Goal: Task Accomplishment & Management: Manage account settings

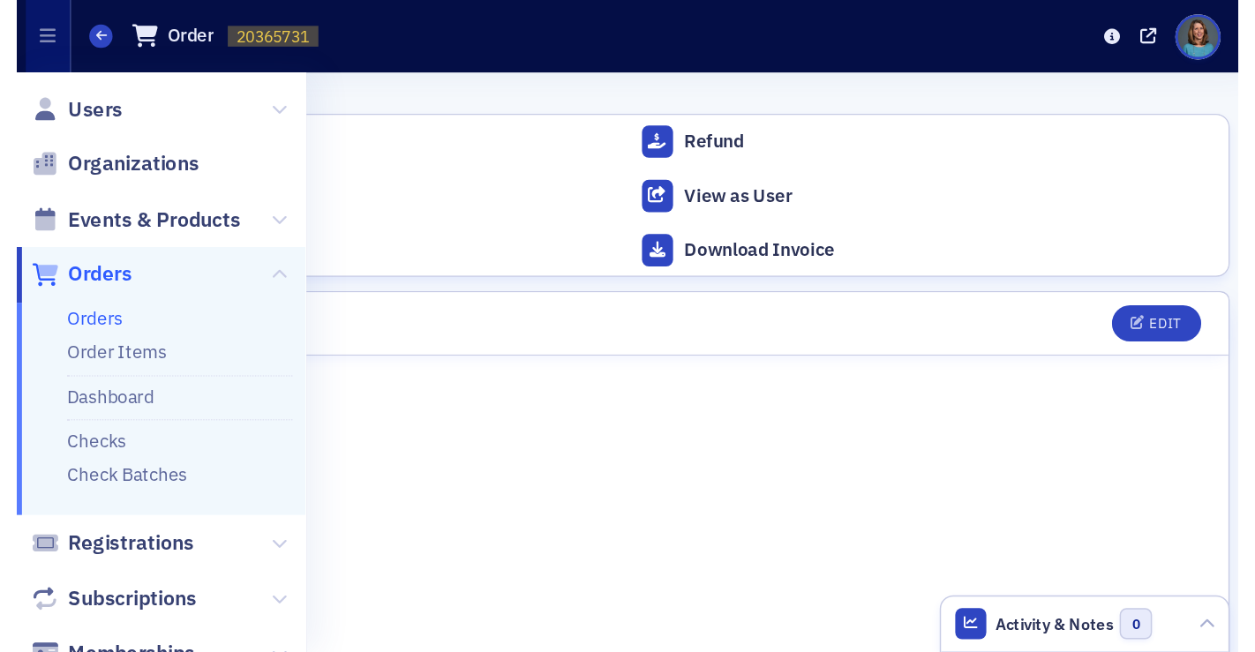
scroll to position [4298, 0]
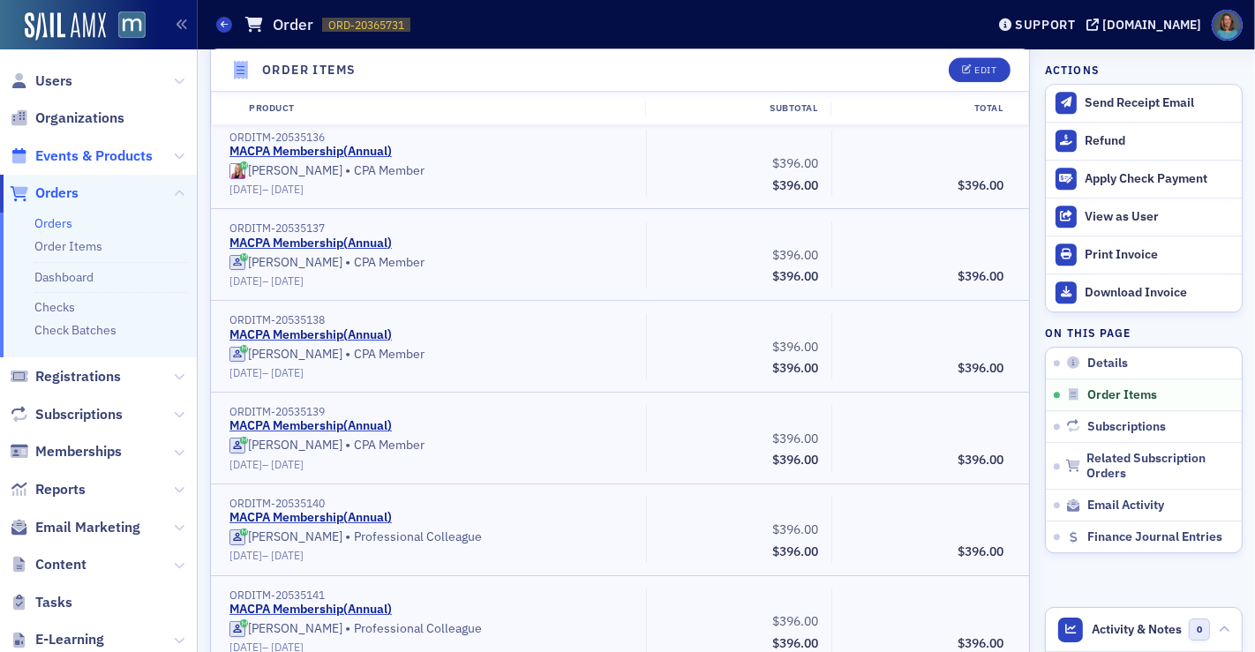
drag, startPoint x: 94, startPoint y: 155, endPoint x: 116, endPoint y: 155, distance: 22.1
click at [94, 155] on span "Events & Products" at bounding box center [93, 155] width 117 height 19
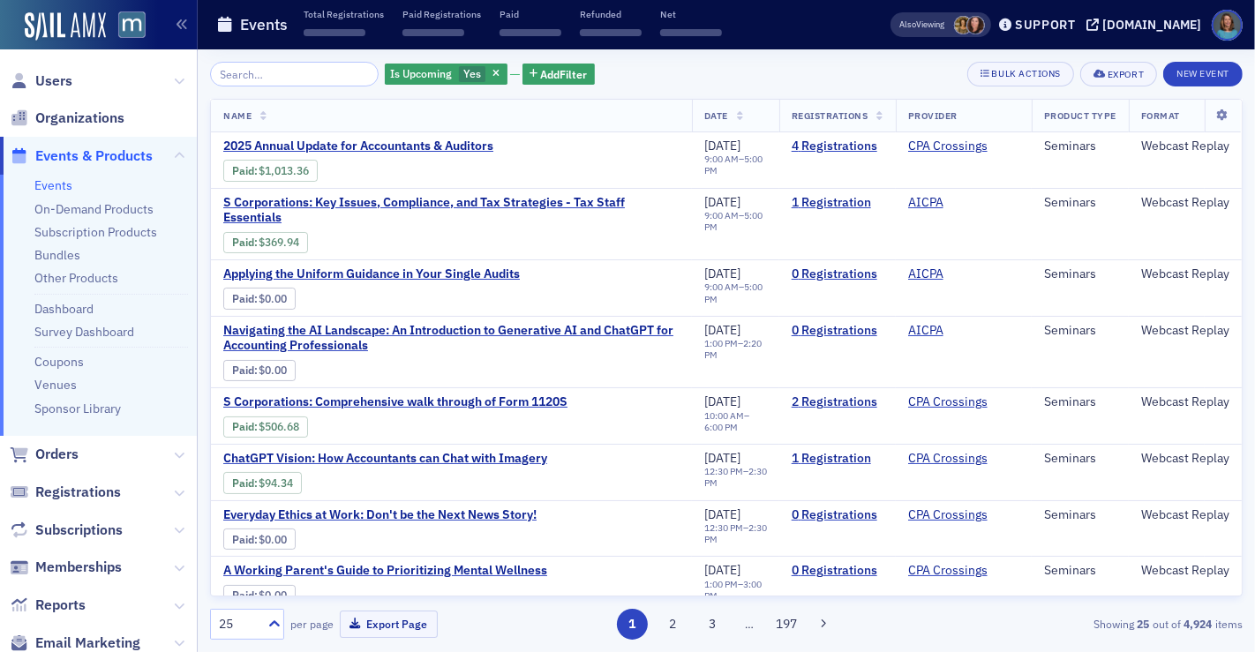
click at [289, 70] on input "search" at bounding box center [294, 74] width 169 height 25
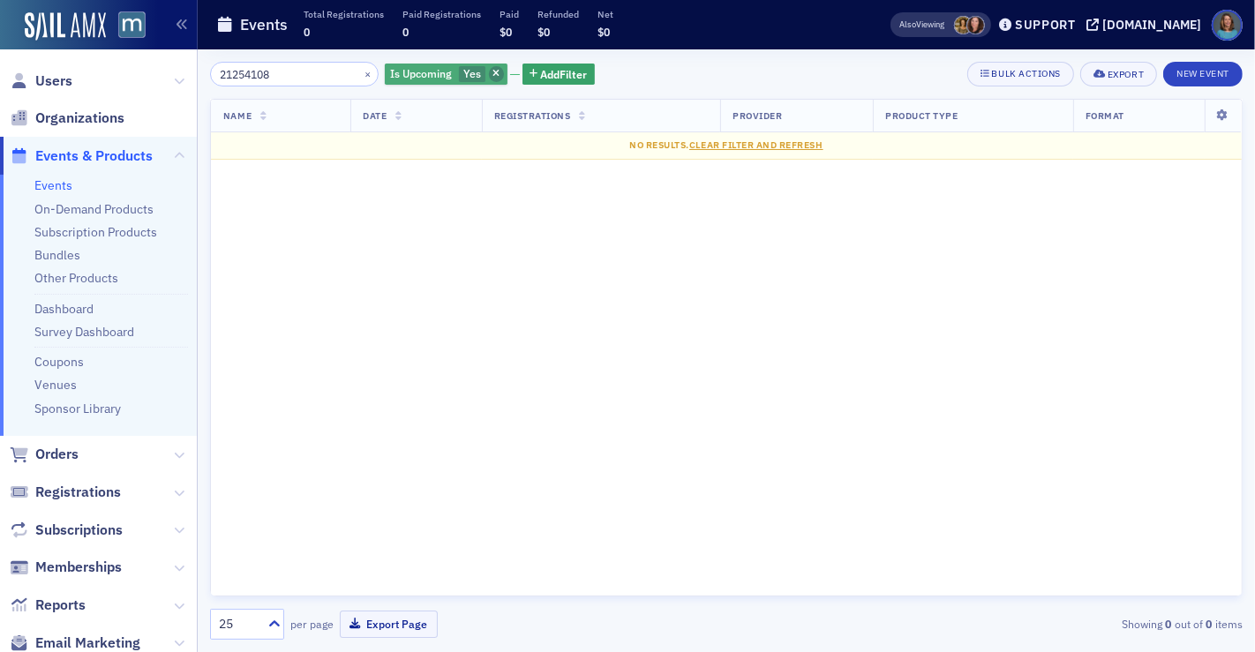
type input "21254108"
click at [489, 66] on span "button" at bounding box center [497, 74] width 16 height 16
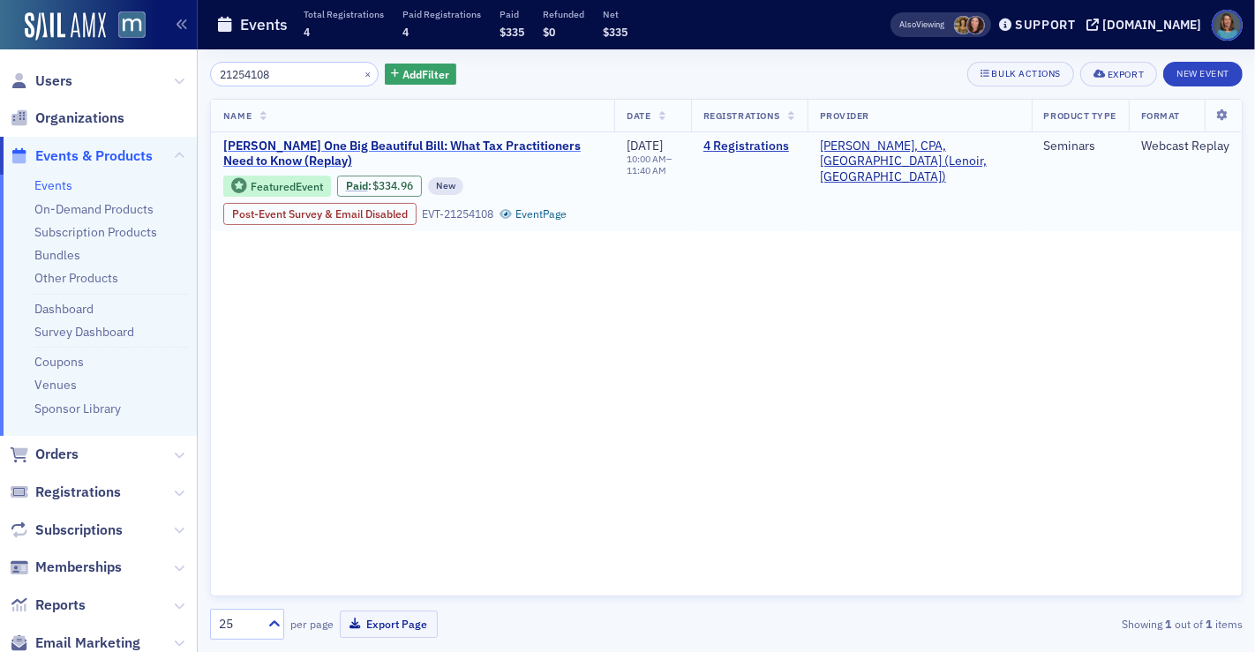
click at [407, 143] on span "Don Farmer’s One Big Beautiful Bill: What Tax Practitioners Need to Know (Repla…" at bounding box center [412, 154] width 379 height 31
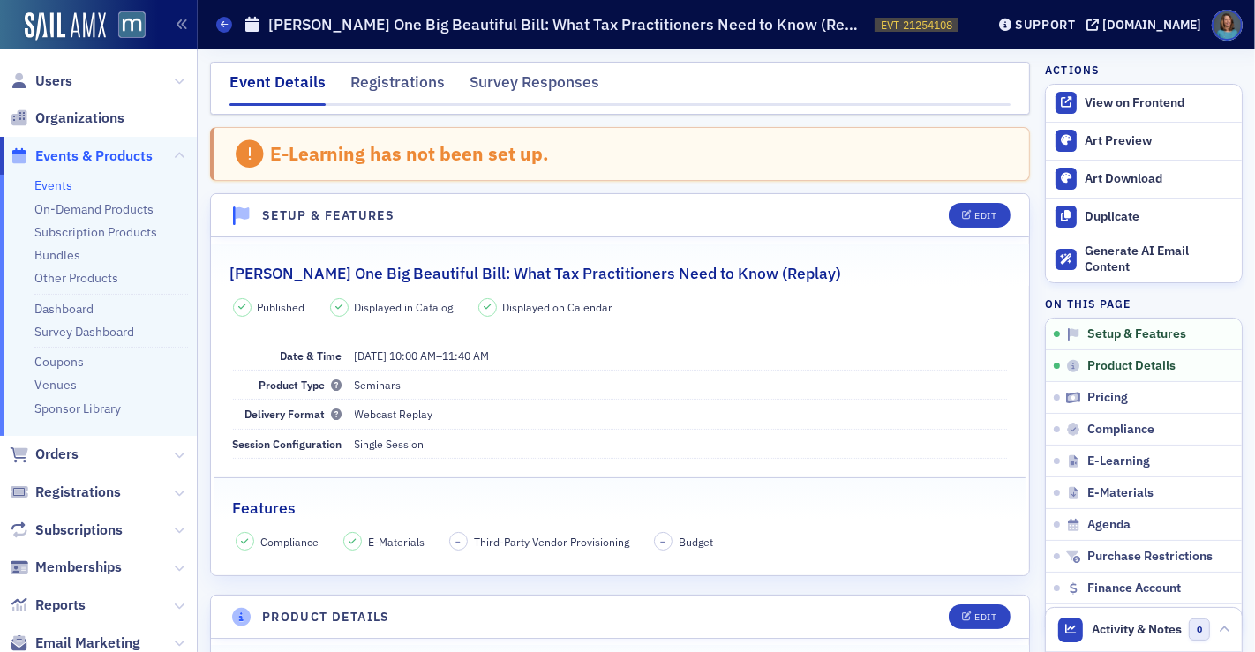
click at [49, 182] on link "Events" at bounding box center [53, 185] width 38 height 16
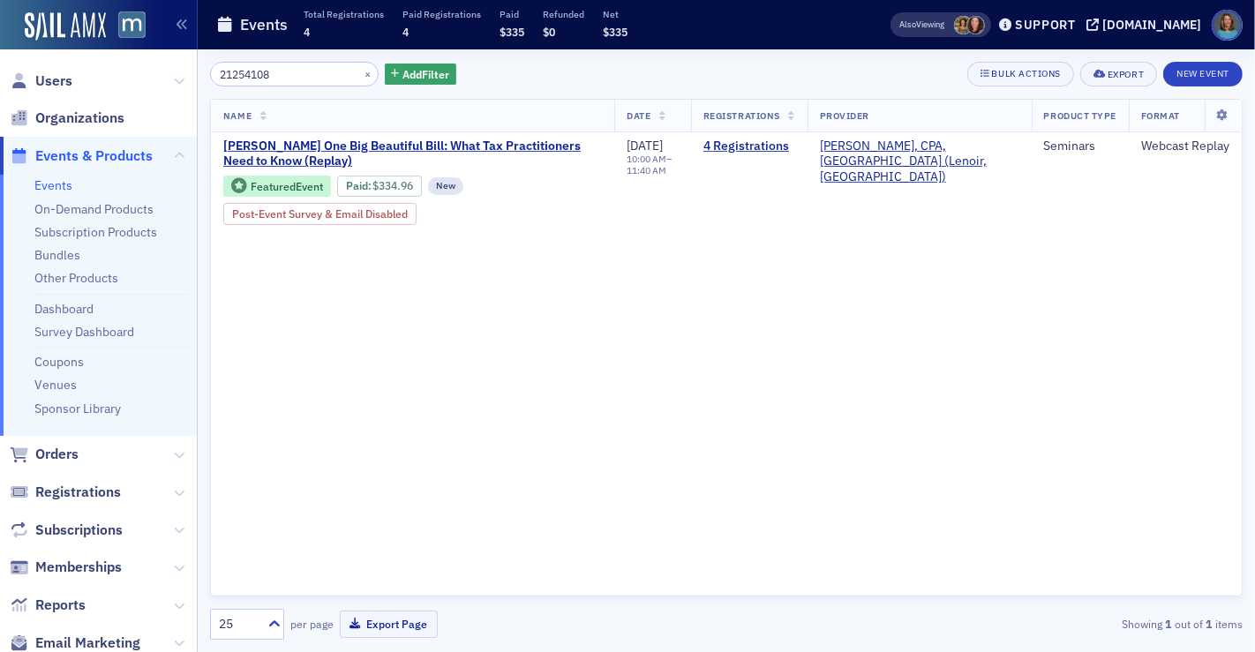
drag, startPoint x: 289, startPoint y: 74, endPoint x: 158, endPoint y: 43, distance: 134.2
click at [159, 49] on div "Users Organizations Events & Products Events On-Demand Products Subscription Pr…" at bounding box center [627, 326] width 1255 height 652
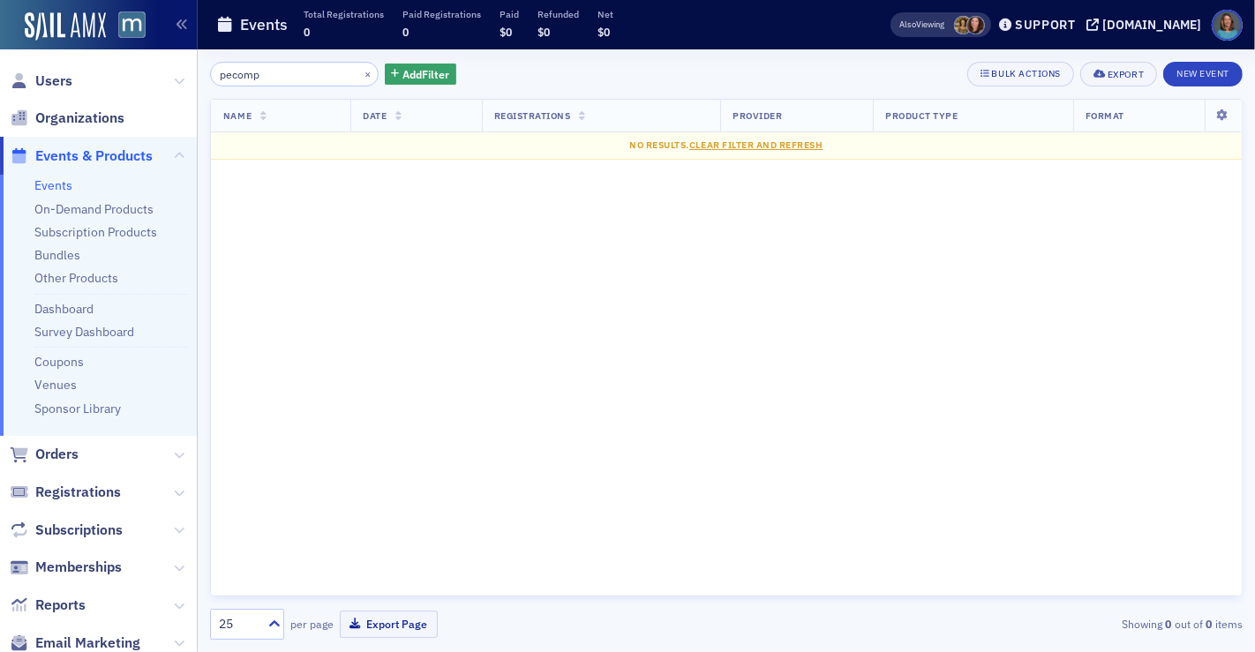
type input "pecomp"
drag, startPoint x: 304, startPoint y: 79, endPoint x: 173, endPoint y: 52, distance: 134.3
click at [173, 52] on div "Users Organizations Events & Products Events On-Demand Products Subscription Pr…" at bounding box center [627, 326] width 1255 height 652
click at [57, 183] on link "Events" at bounding box center [53, 185] width 38 height 16
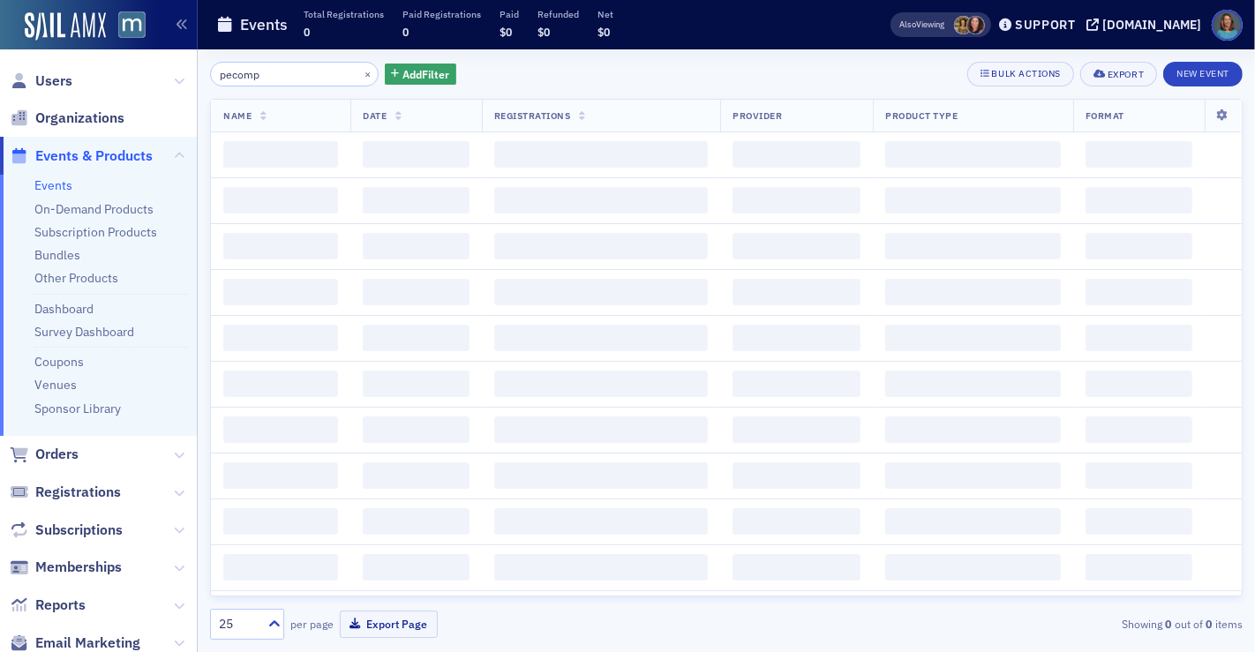
drag, startPoint x: 284, startPoint y: 76, endPoint x: 142, endPoint y: 42, distance: 146.0
click at [142, 42] on div "Users Organizations Events & Products Events On-Demand Products Subscription Pr…" at bounding box center [627, 326] width 1255 height 652
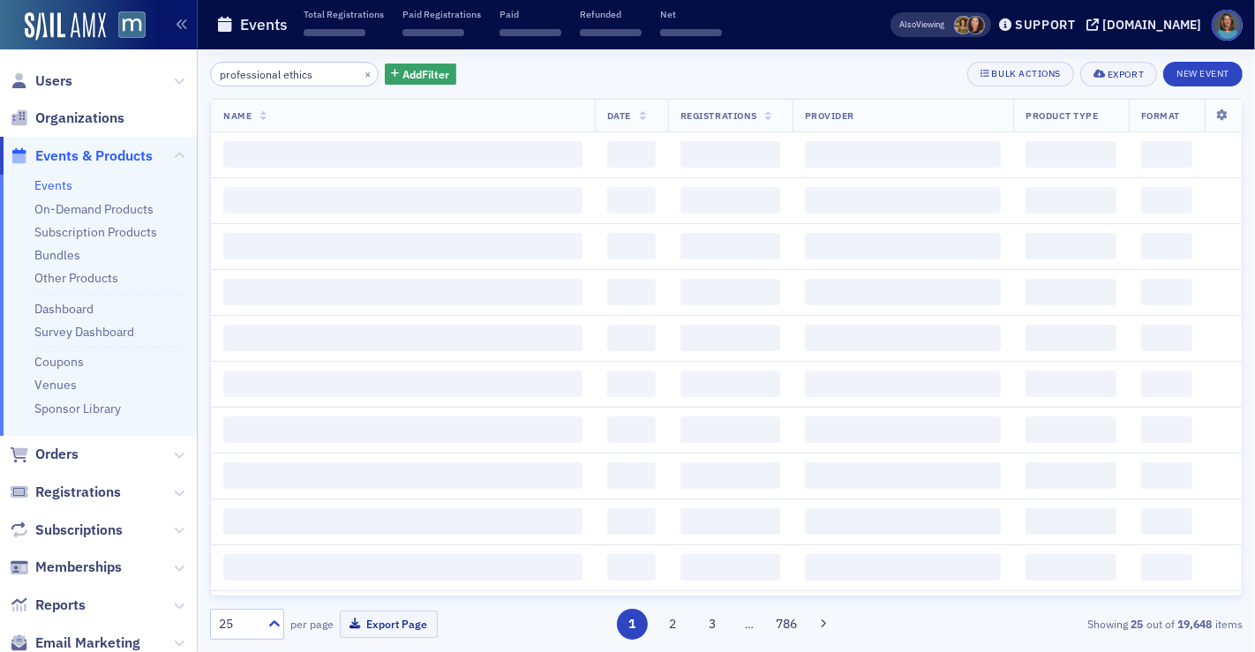
type input "professional ethics"
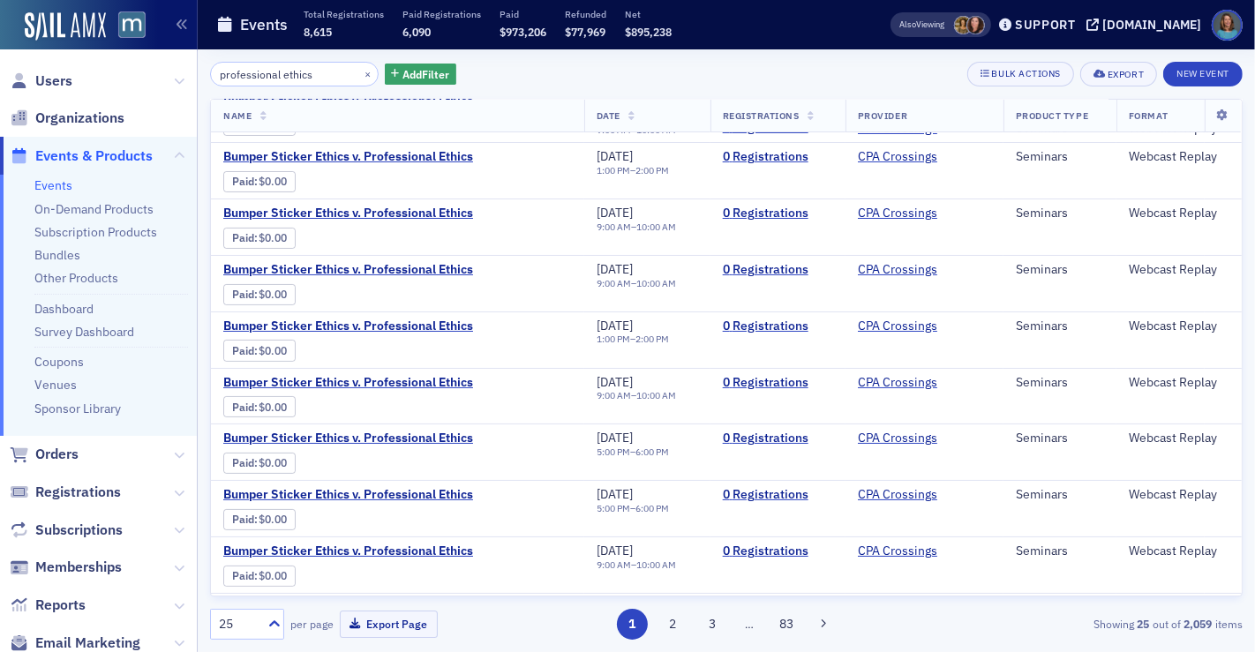
scroll to position [98, 0]
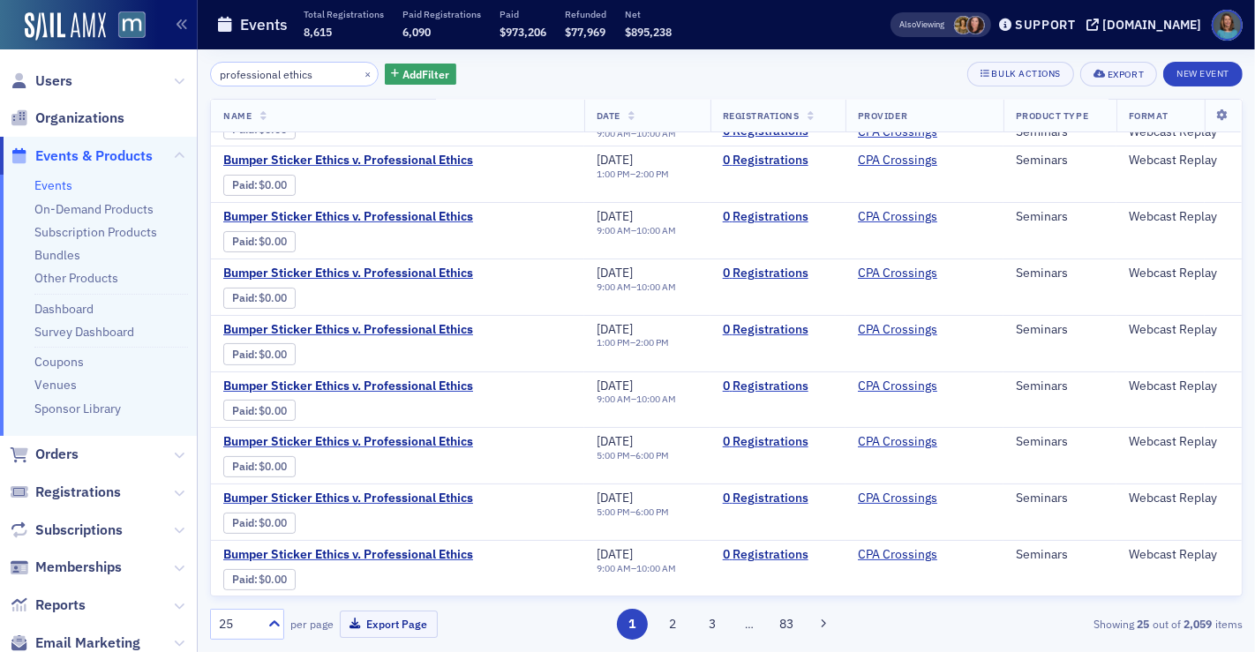
click at [58, 186] on link "Events" at bounding box center [53, 185] width 38 height 16
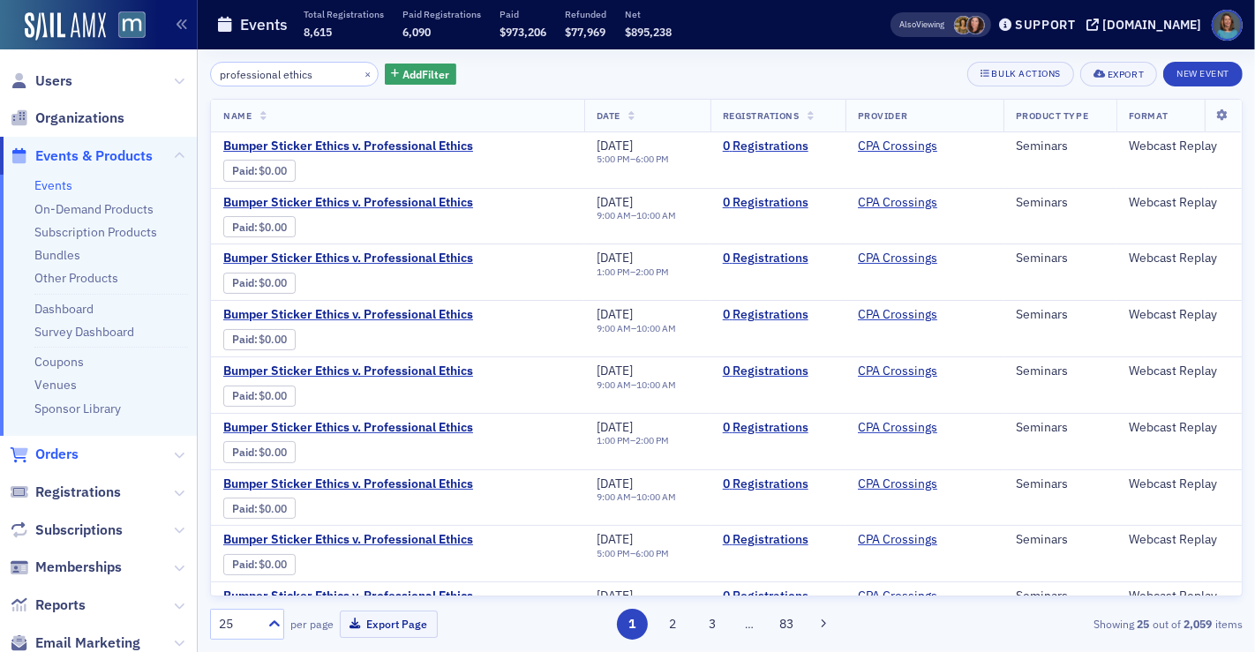
click at [60, 444] on span "Orders" at bounding box center [56, 454] width 43 height 19
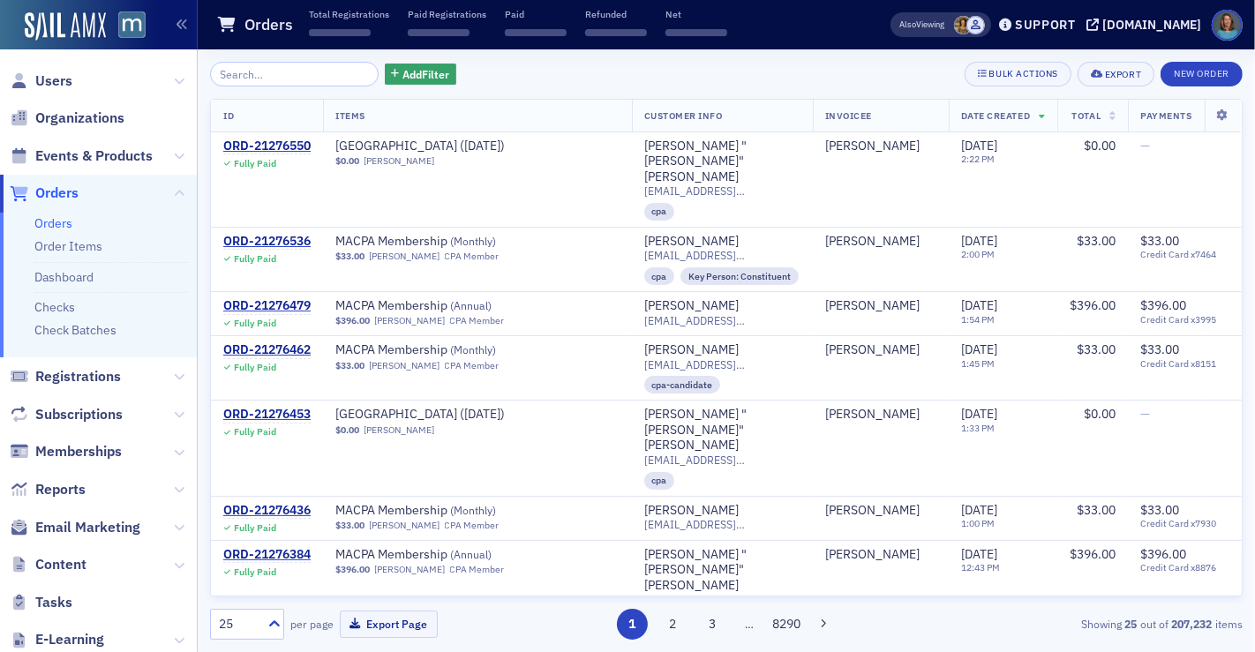
click at [308, 71] on input "search" at bounding box center [294, 74] width 169 height 25
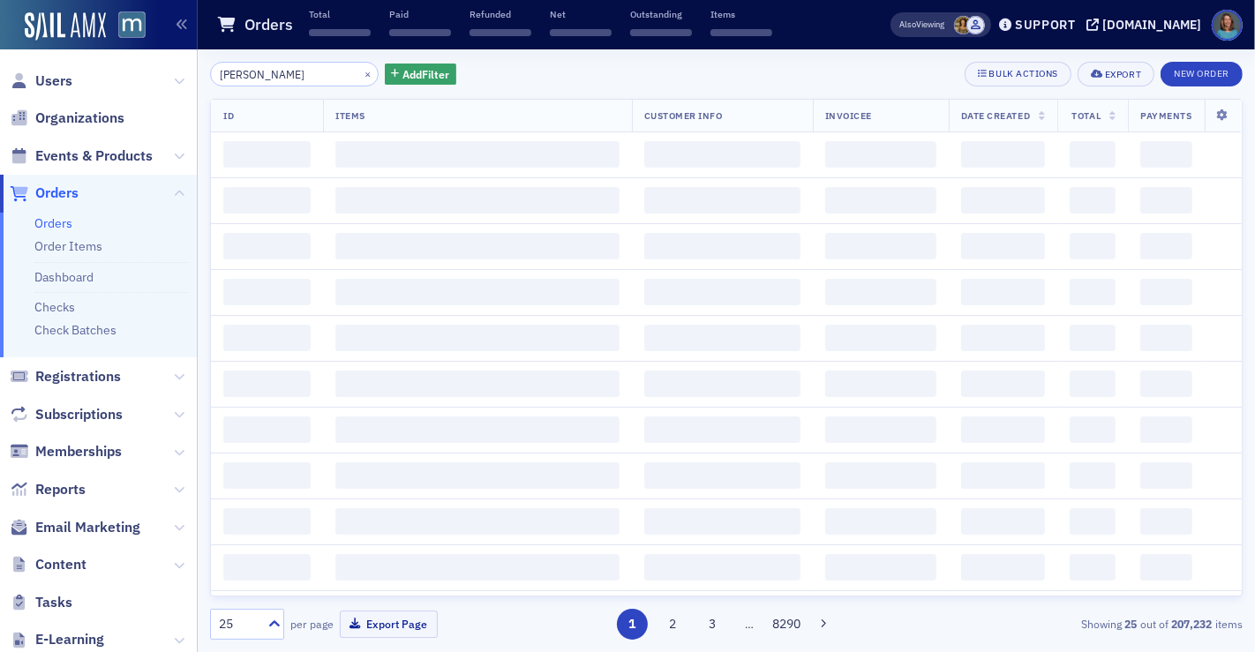
click at [277, 79] on input "patrick samson" at bounding box center [294, 74] width 169 height 25
type input "[PERSON_NAME]"
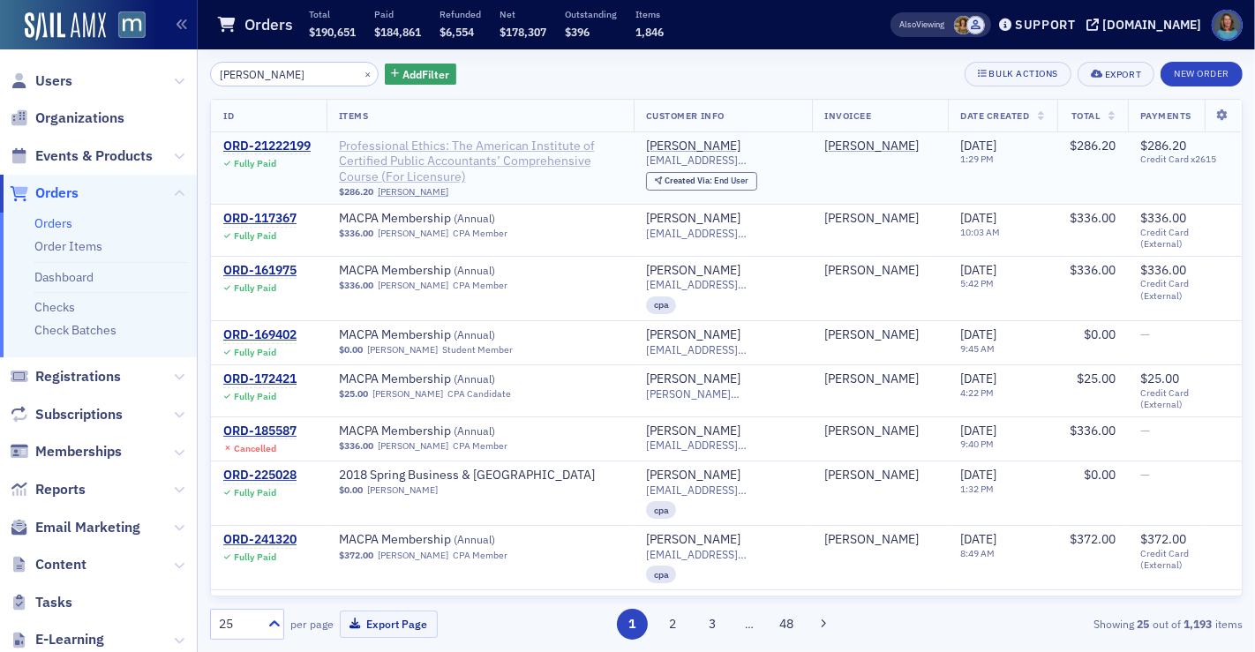
click at [484, 144] on span "Professional Ethics: The American Institute of Certified Public Accountants’ Co…" at bounding box center [480, 162] width 282 height 47
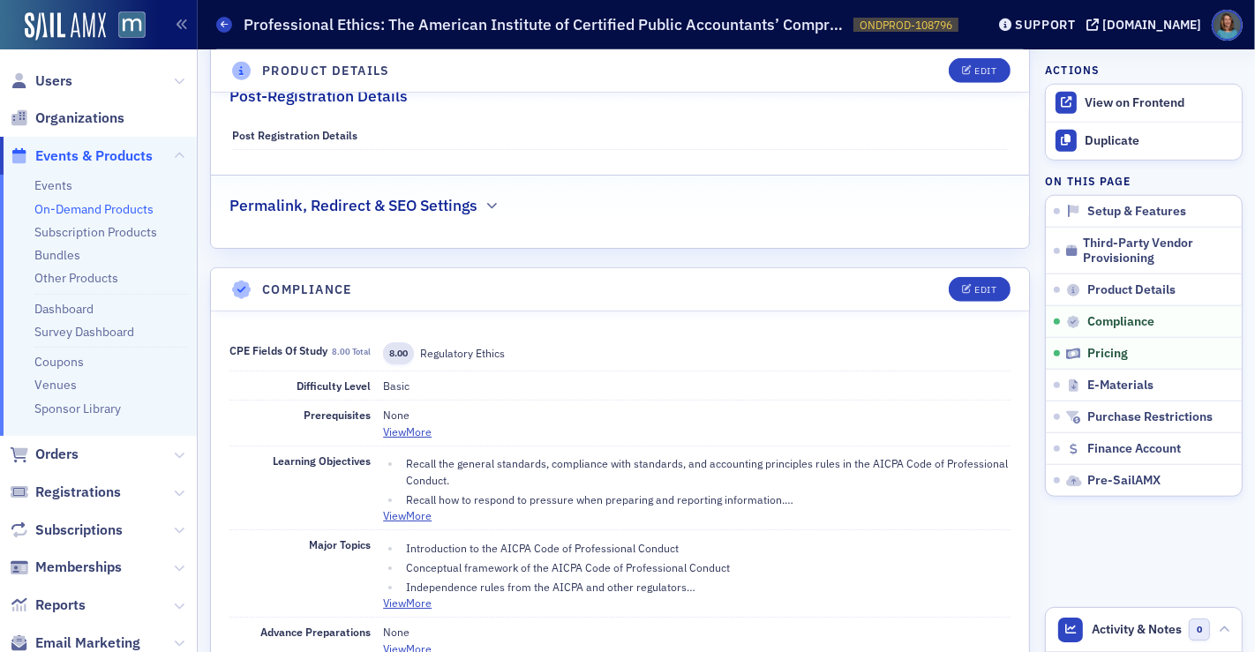
scroll to position [1131, 0]
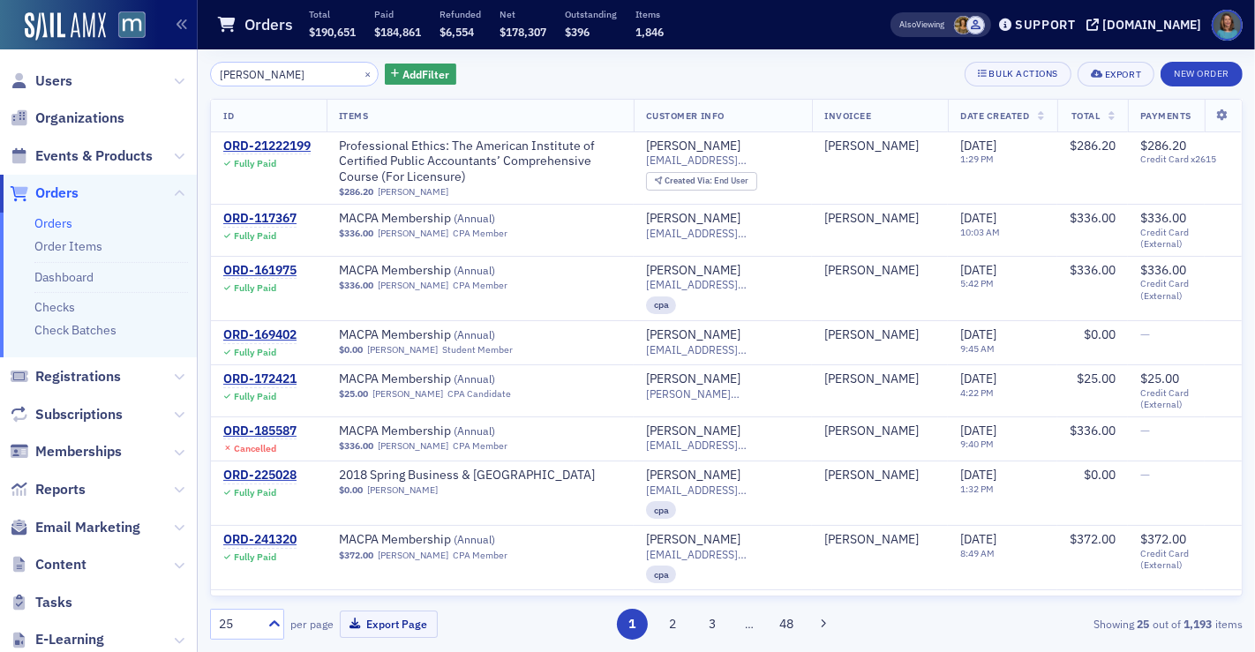
click at [68, 195] on span "Orders" at bounding box center [56, 193] width 43 height 19
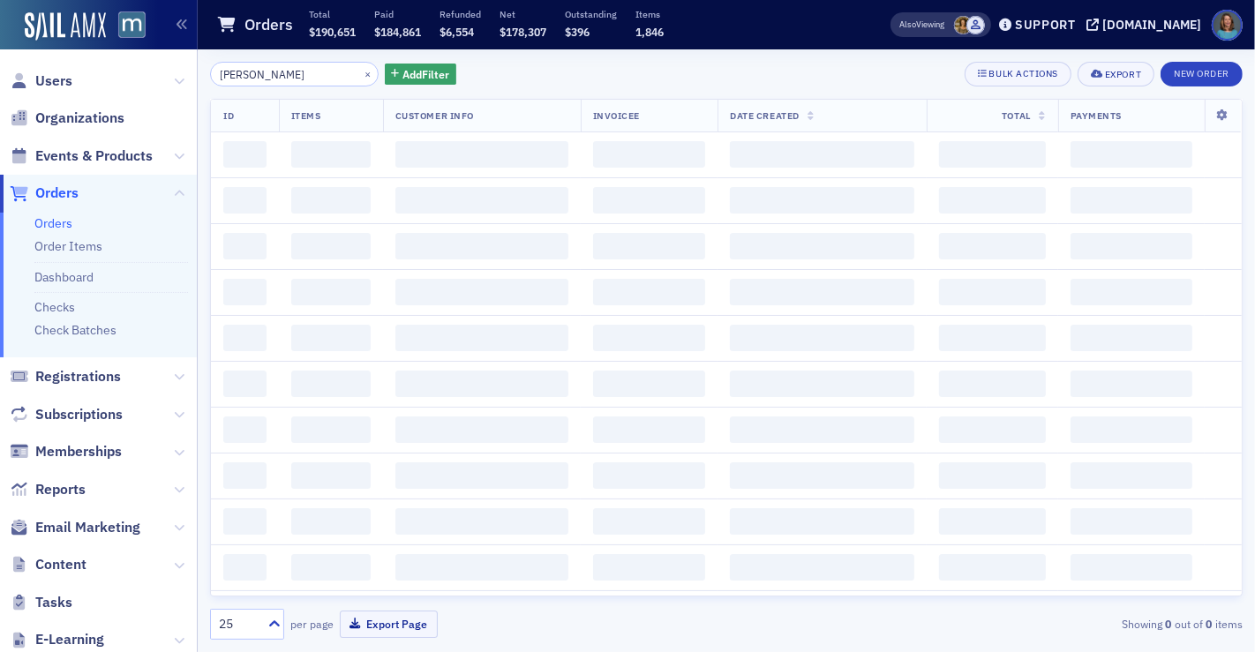
drag, startPoint x: 318, startPoint y: 66, endPoint x: 178, endPoint y: 65, distance: 139.4
click at [178, 65] on div "Users Organizations Events & Products Orders Orders Order Items Dashboard Check…" at bounding box center [627, 326] width 1255 height 652
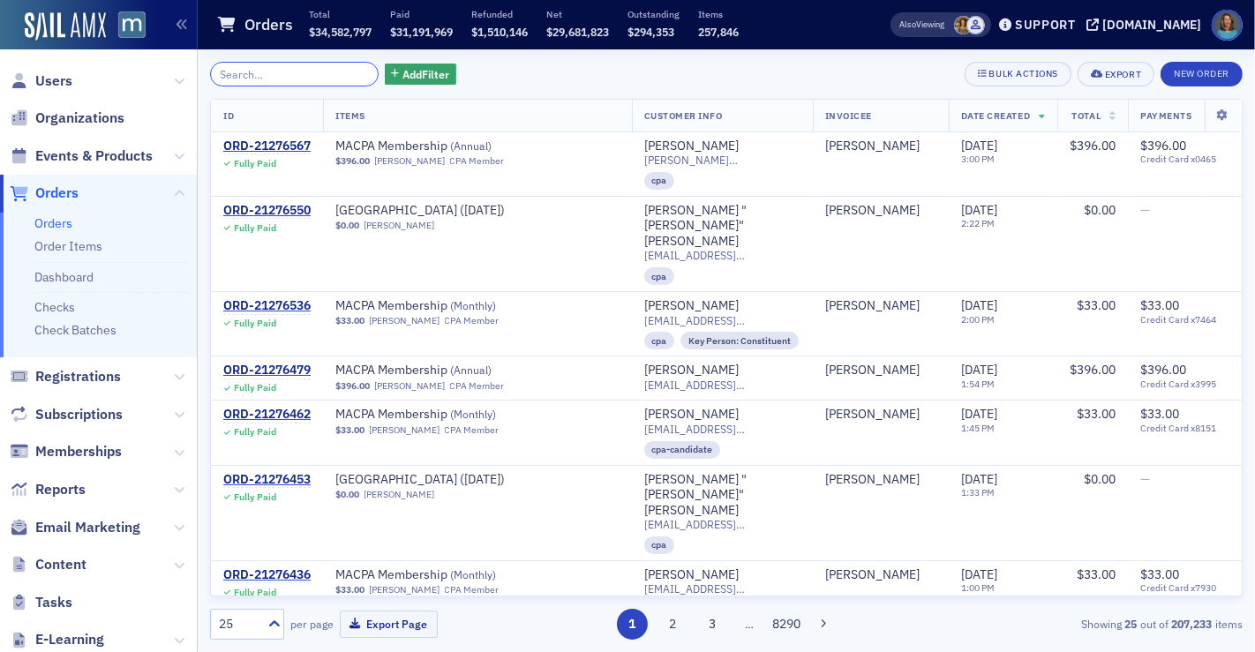
click at [297, 77] on input "search" at bounding box center [294, 74] width 169 height 25
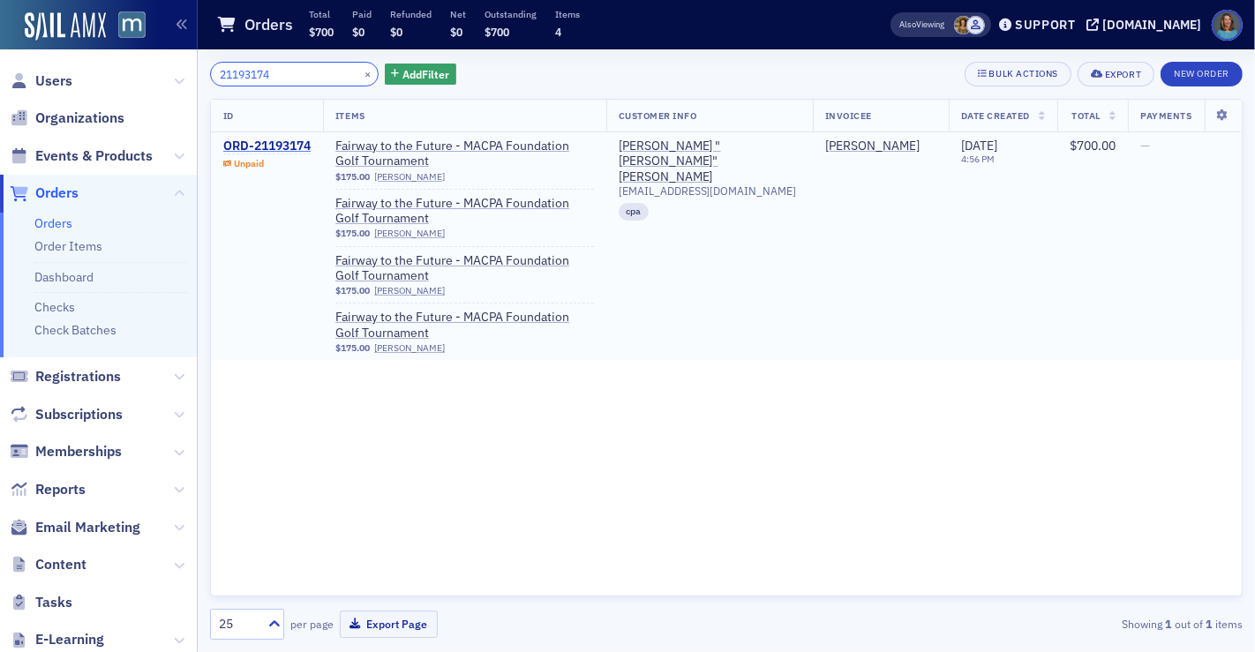
type input "21193174"
click at [295, 145] on div "ORD-21193174" at bounding box center [266, 147] width 87 height 16
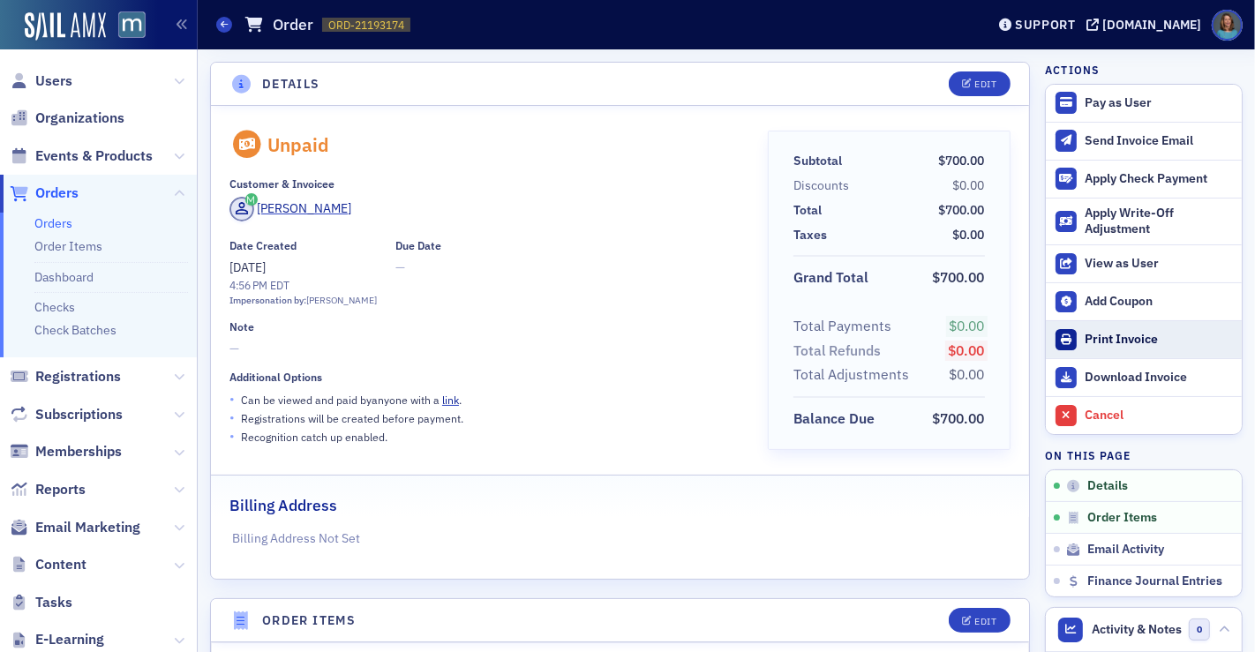
click at [1109, 342] on div "Print Invoice" at bounding box center [1159, 340] width 148 height 16
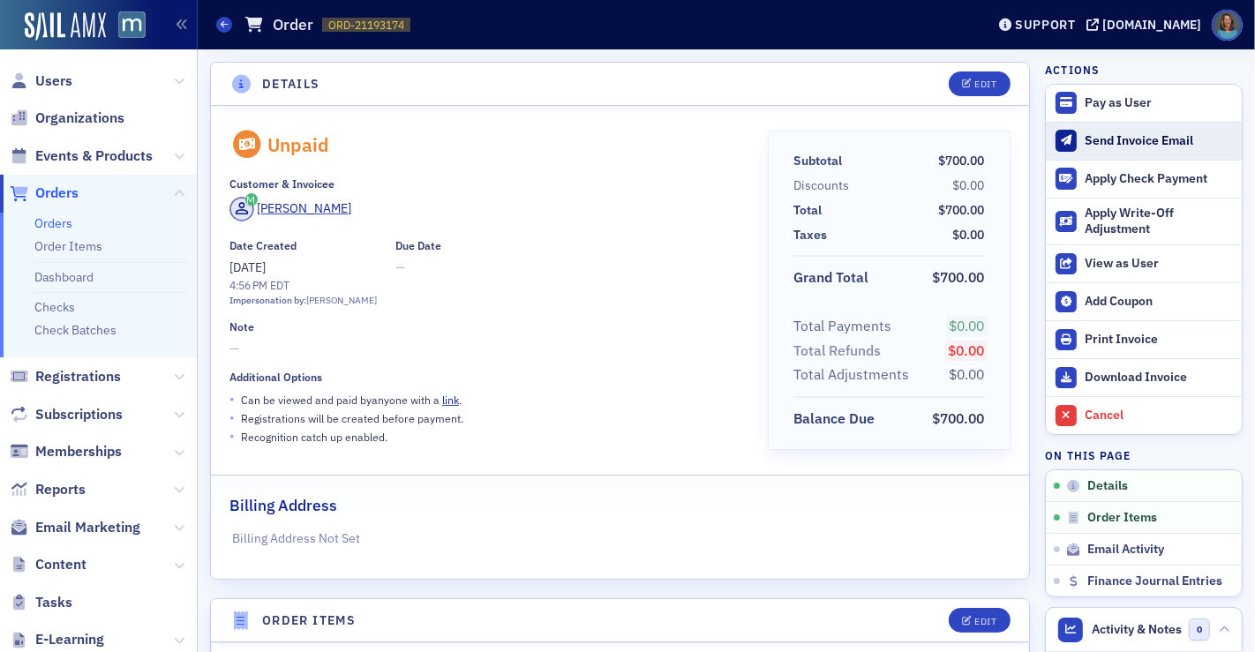
click at [1152, 139] on div "Send Invoice Email" at bounding box center [1159, 141] width 148 height 16
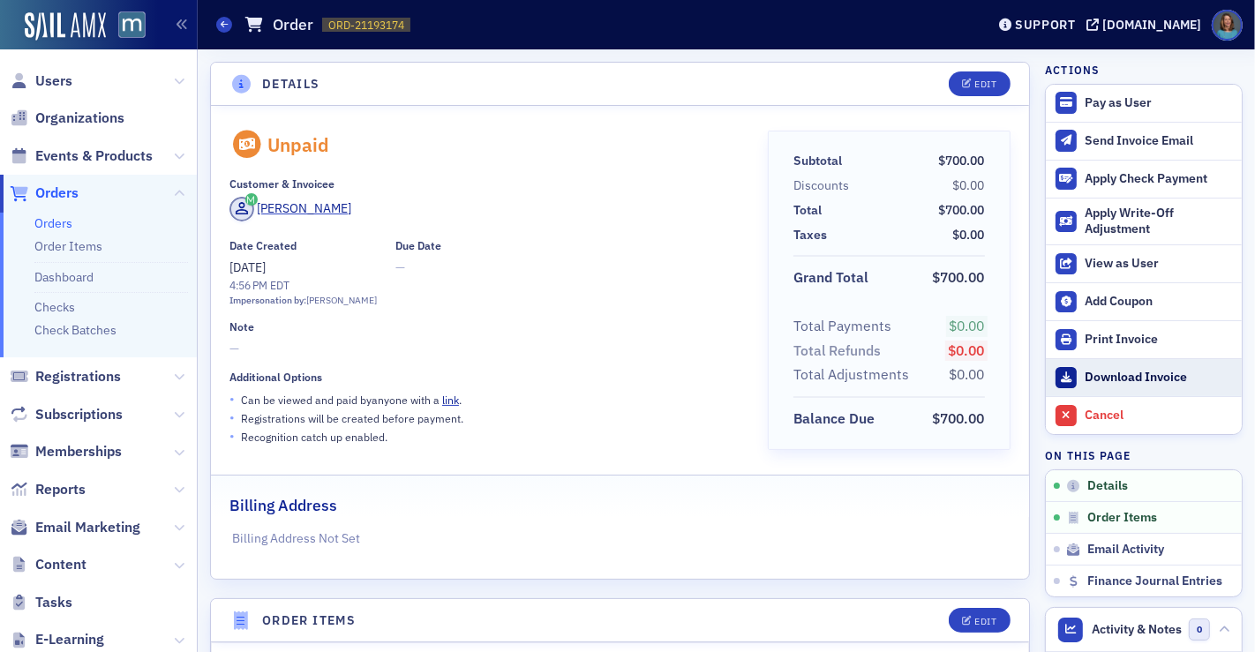
click at [1085, 374] on div "Download Invoice" at bounding box center [1159, 378] width 148 height 16
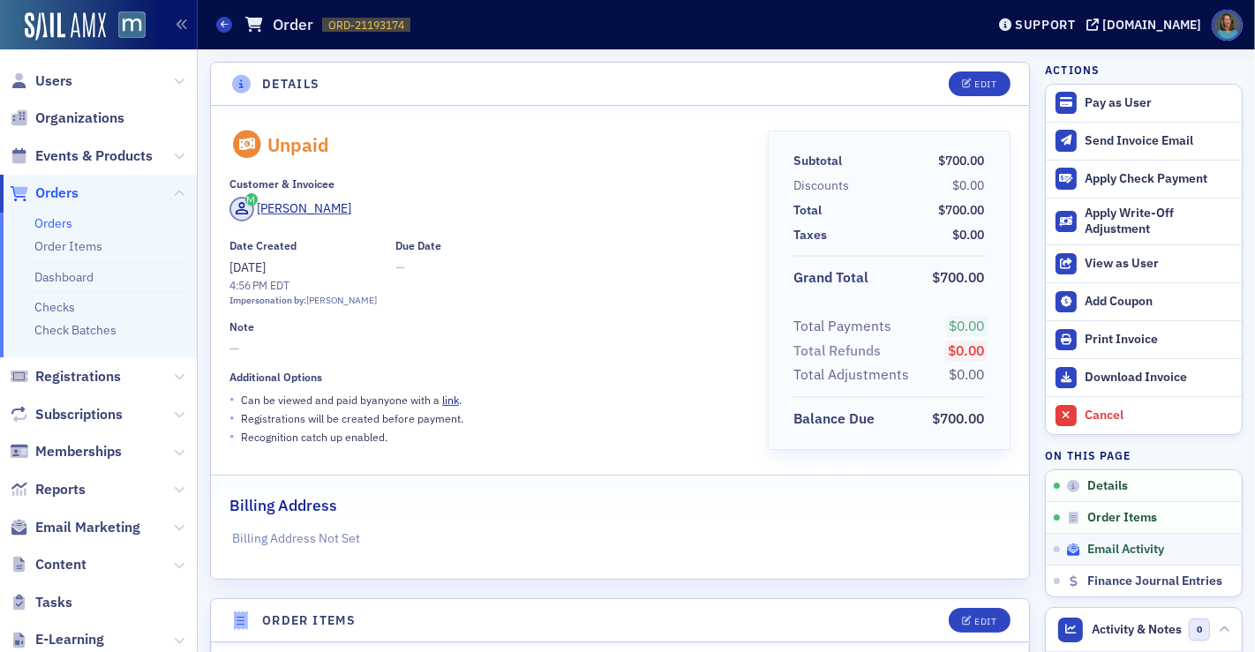
click at [1102, 548] on span "Email Activity" at bounding box center [1125, 550] width 77 height 16
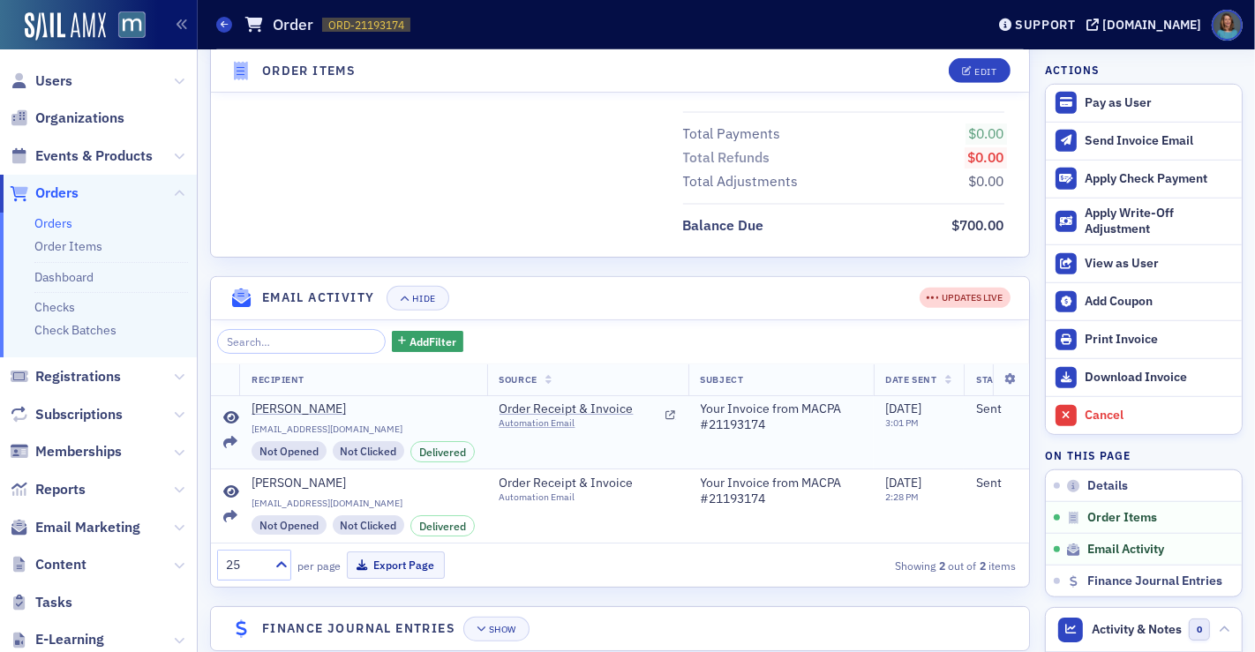
click at [334, 435] on span "[EMAIL_ADDRESS][DOMAIN_NAME]" at bounding box center [362, 429] width 223 height 11
drag, startPoint x: 332, startPoint y: 481, endPoint x: 247, endPoint y: 478, distance: 84.8
click at [247, 469] on td "[PERSON_NAME] [EMAIL_ADDRESS][DOMAIN_NAME] Not Opened Not Clicked Delivered" at bounding box center [363, 431] width 248 height 73
copy span "[EMAIL_ADDRESS][DOMAIN_NAME]"
